Goal: Task Accomplishment & Management: Use online tool/utility

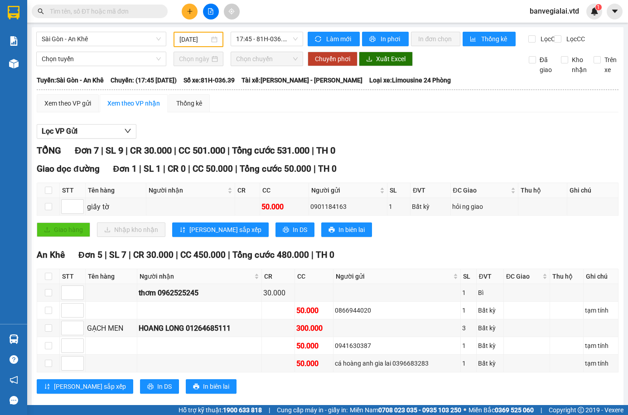
scroll to position [106, 0]
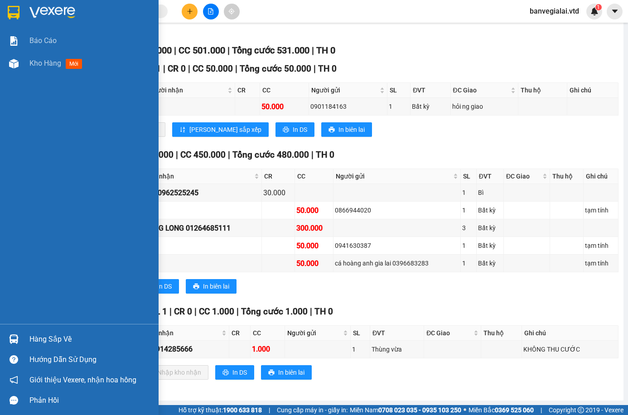
click at [36, 335] on div "Hàng sắp về" at bounding box center [90, 339] width 122 height 14
click at [1, 72] on div "Báo cáo Kho hàng mới Hàng sắp về Hướng dẫn sử dụng Giới thiệu Vexere, nhận hoa …" at bounding box center [79, 207] width 158 height 415
click at [19, 5] on div at bounding box center [14, 13] width 16 height 16
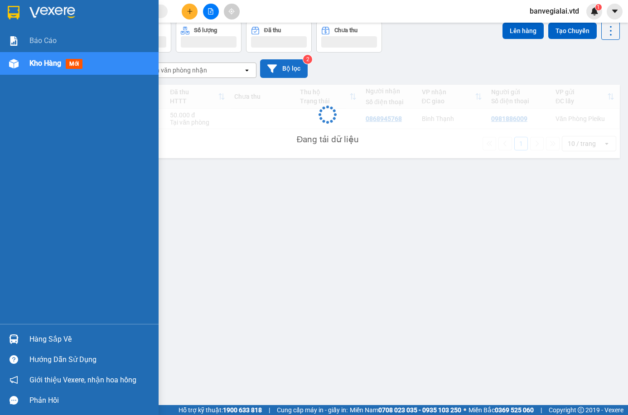
scroll to position [42, 0]
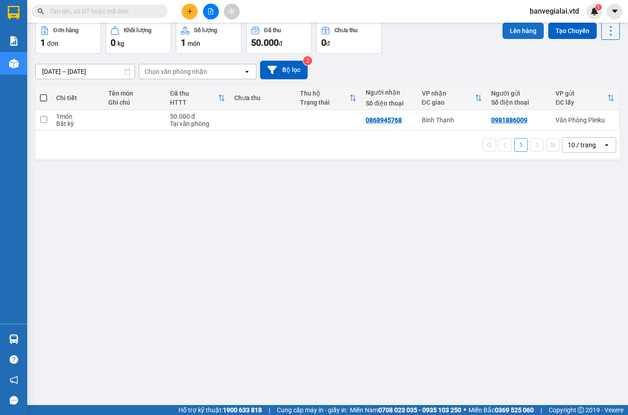
click at [518, 34] on button "Lên hàng" at bounding box center [522, 31] width 41 height 16
click at [46, 98] on span at bounding box center [43, 97] width 7 height 7
click at [43, 93] on input "checkbox" at bounding box center [43, 93] width 0 height 0
checkbox input "true"
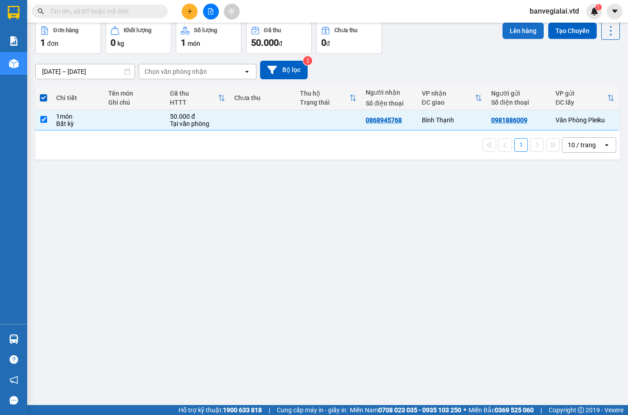
click at [521, 31] on button "Lên hàng" at bounding box center [522, 31] width 41 height 16
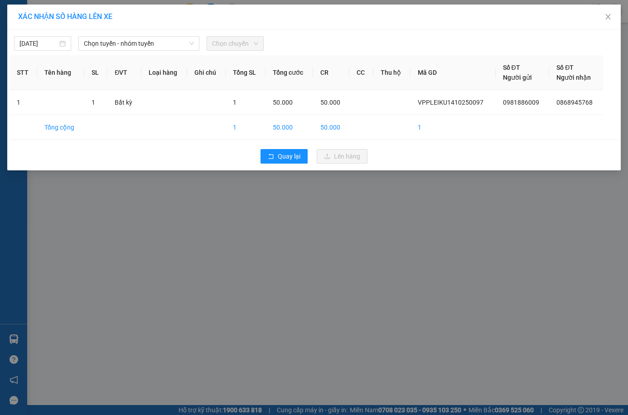
click at [258, 45] on span "Chọn chuyến" at bounding box center [235, 44] width 46 height 14
click at [145, 41] on span "Chọn tuyến - nhóm tuyến" at bounding box center [139, 44] width 110 height 14
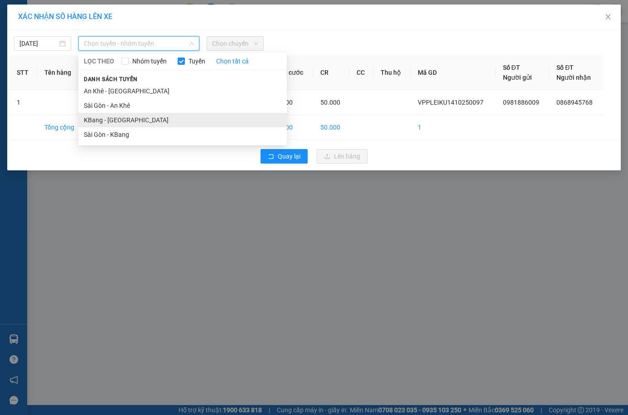
click at [104, 116] on li "KBang - [GEOGRAPHIC_DATA]" at bounding box center [182, 120] width 208 height 14
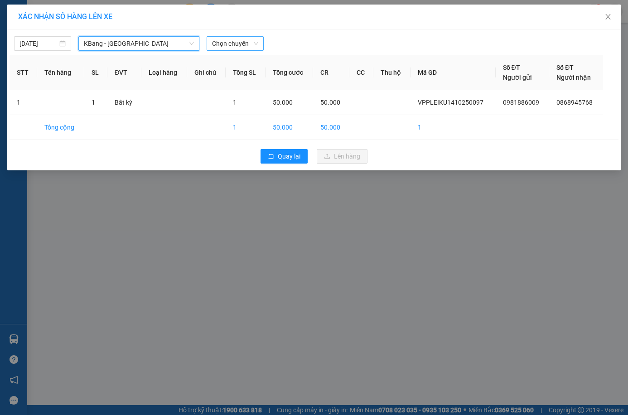
click at [256, 47] on span "Chọn chuyến" at bounding box center [235, 44] width 46 height 14
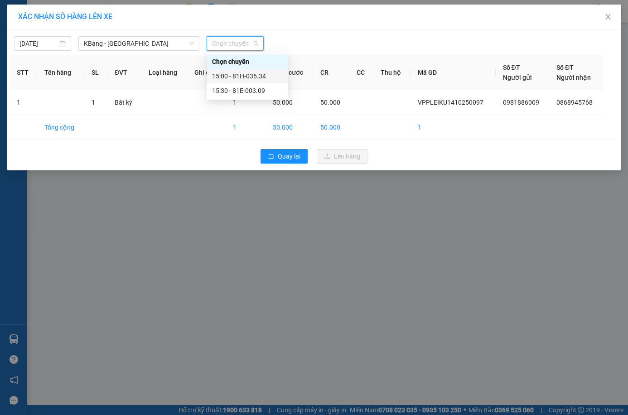
click at [248, 78] on div "15:00 - 81H-036.34" at bounding box center [247, 76] width 71 height 10
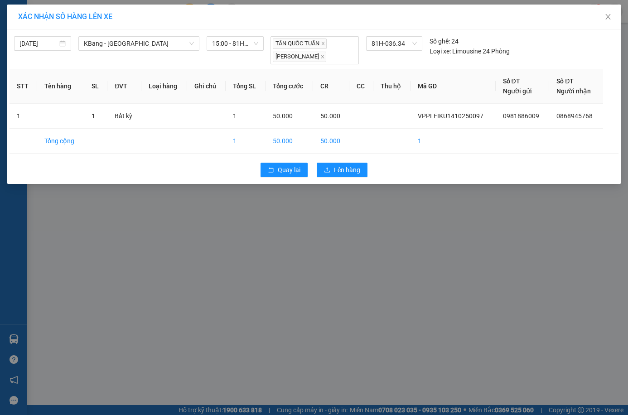
click at [265, 241] on div "XÁC NHẬN SỐ HÀNG LÊN XE [DATE] KBang - [GEOGRAPHIC_DATA] LỌC THEO Nhóm tuyến Tu…" at bounding box center [314, 207] width 628 height 415
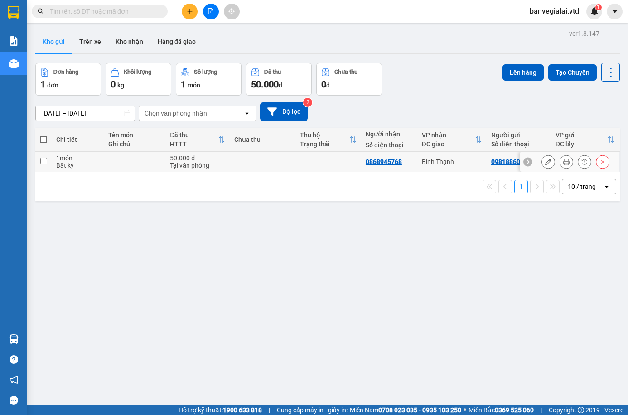
click at [41, 158] on input "checkbox" at bounding box center [43, 161] width 7 height 7
checkbox input "true"
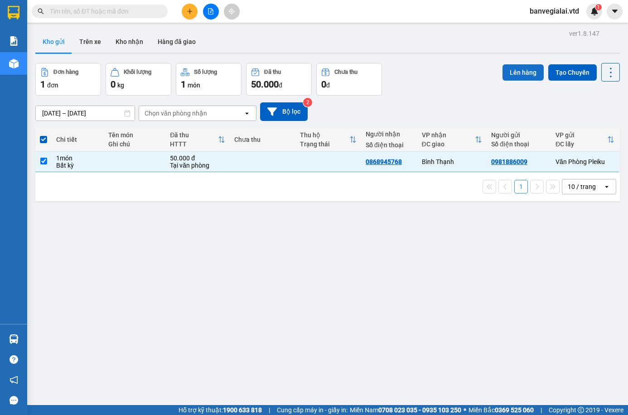
click at [516, 71] on button "Lên hàng" at bounding box center [522, 72] width 41 height 16
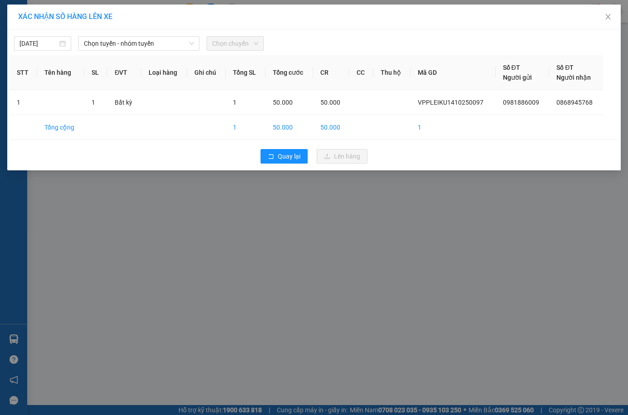
click at [223, 44] on span "Chọn chuyến" at bounding box center [235, 44] width 46 height 14
click at [158, 43] on span "Chọn tuyến - nhóm tuyến" at bounding box center [139, 44] width 110 height 14
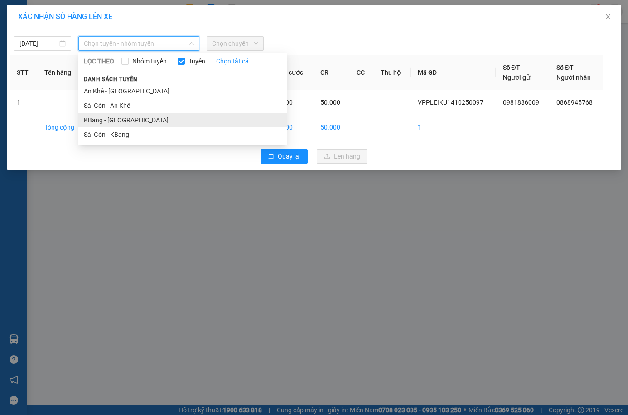
click at [110, 118] on li "KBang - [GEOGRAPHIC_DATA]" at bounding box center [182, 120] width 208 height 14
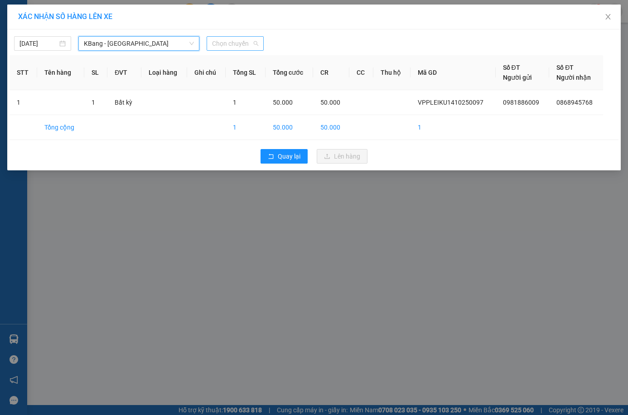
click at [247, 46] on span "Chọn chuyến" at bounding box center [235, 44] width 46 height 14
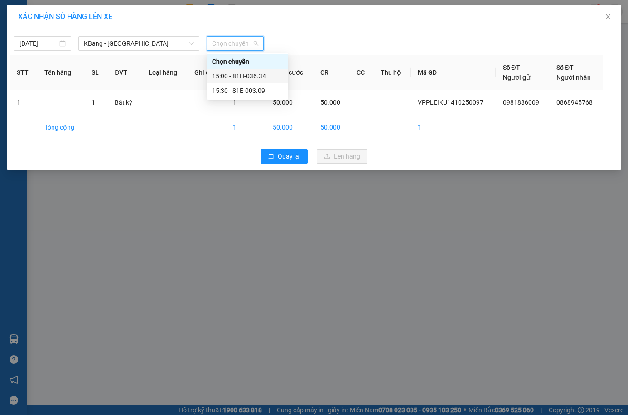
click at [241, 75] on div "15:00 - 81H-036.34" at bounding box center [247, 76] width 71 height 10
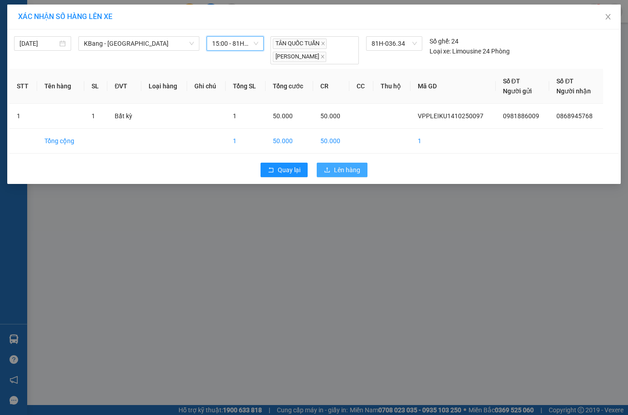
click at [353, 165] on span "Lên hàng" at bounding box center [347, 170] width 26 height 10
